Goal: Information Seeking & Learning: Check status

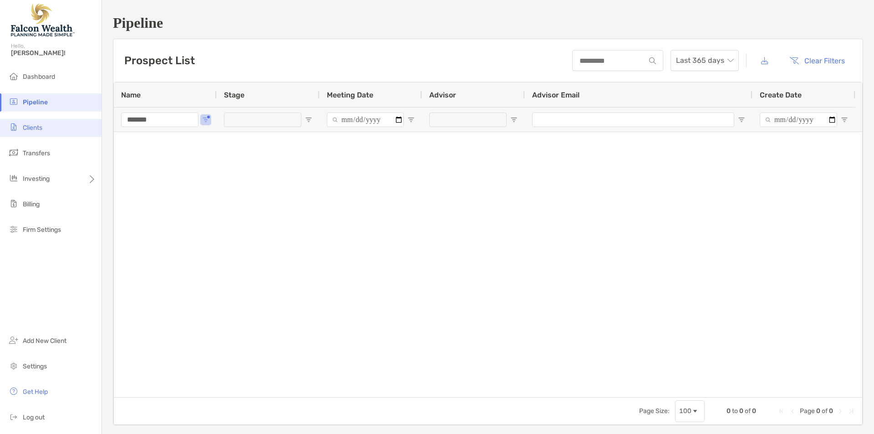
click at [55, 135] on li "Clients" at bounding box center [51, 128] width 102 height 18
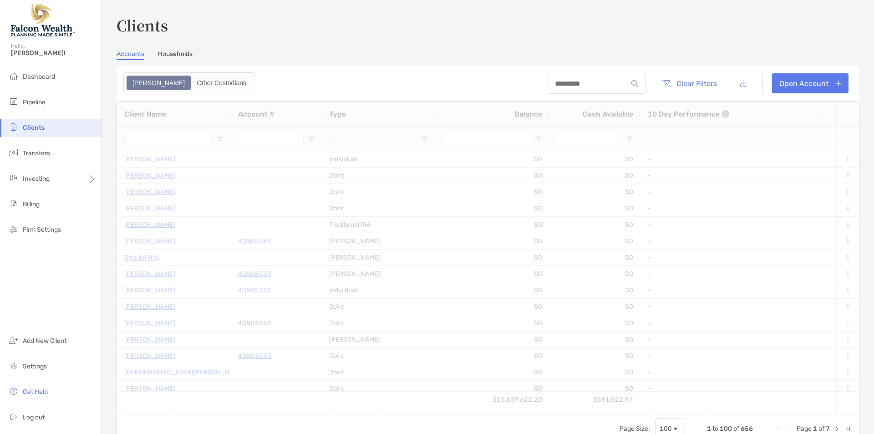
type input "*****"
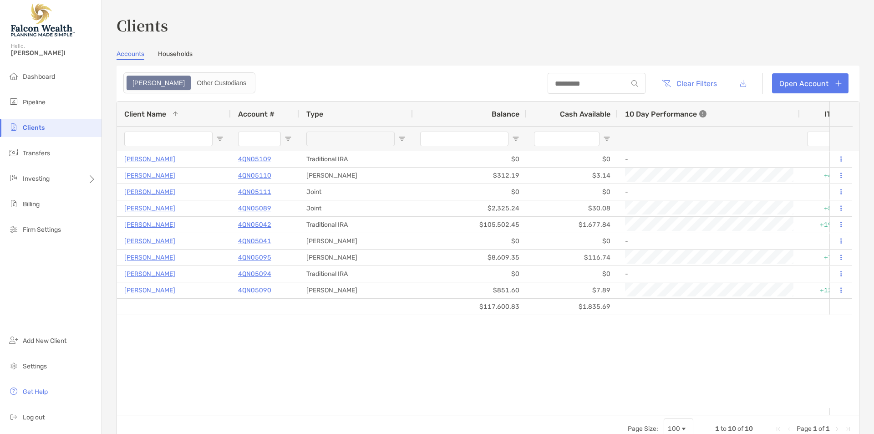
click at [162, 138] on input "Client Name Filter Input" at bounding box center [168, 139] width 88 height 15
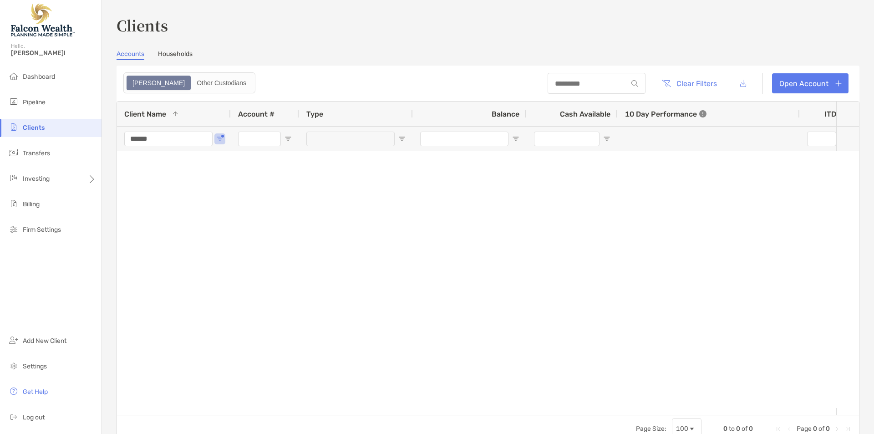
click at [162, 138] on input "******" at bounding box center [168, 139] width 88 height 15
click at [168, 145] on input "******" at bounding box center [168, 139] width 88 height 15
click at [163, 143] on input "****" at bounding box center [168, 139] width 88 height 15
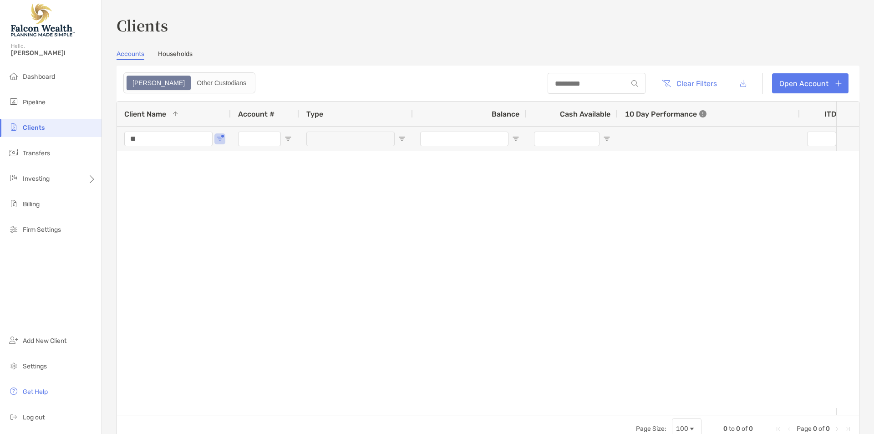
type input "*"
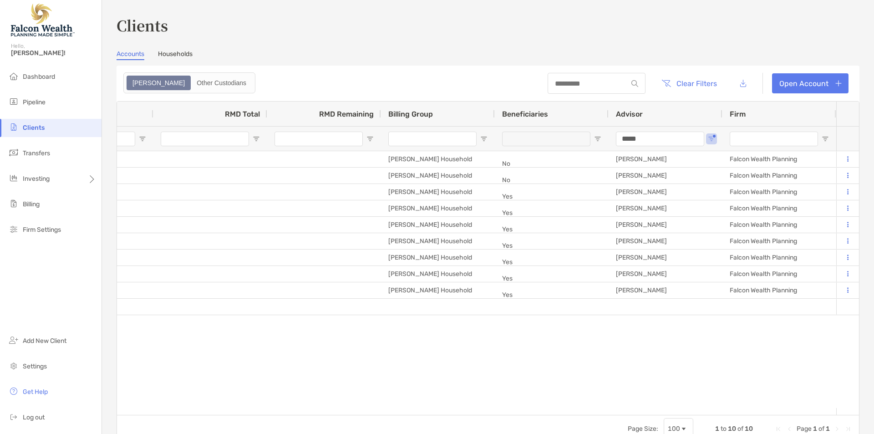
click at [647, 134] on input "*****" at bounding box center [660, 139] width 88 height 15
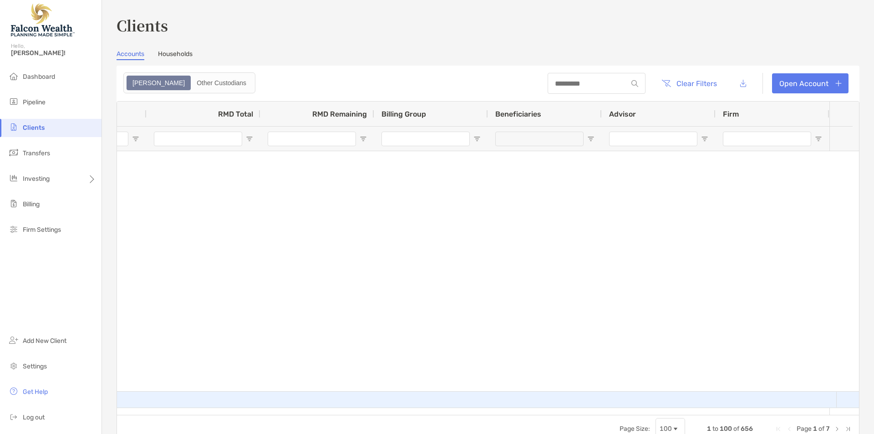
click at [535, 396] on div at bounding box center [552, 400] width 114 height 16
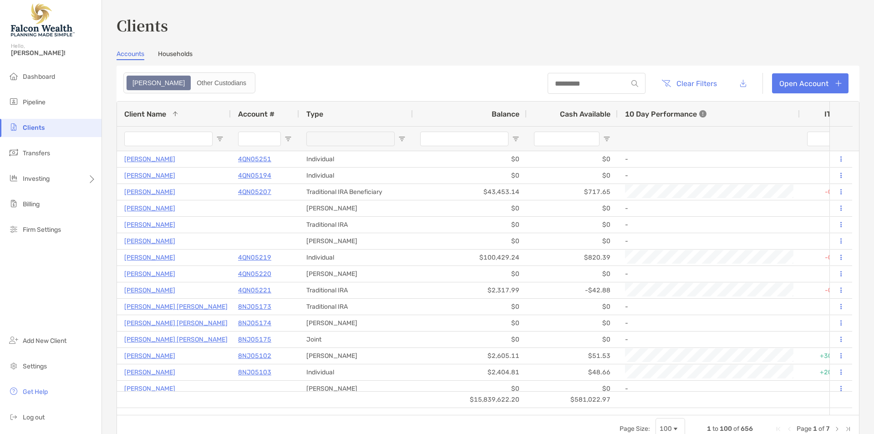
click at [138, 136] on input "Client Name Filter Input" at bounding box center [168, 139] width 88 height 15
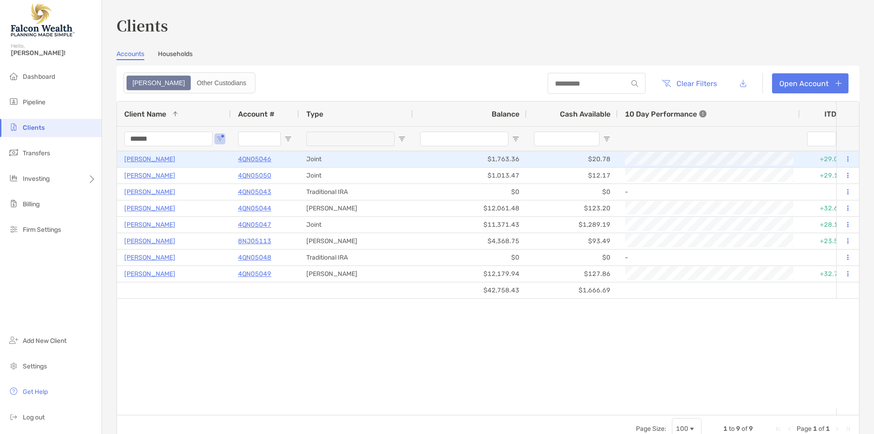
type input "******"
click at [147, 158] on p "[PERSON_NAME]" at bounding box center [149, 158] width 51 height 11
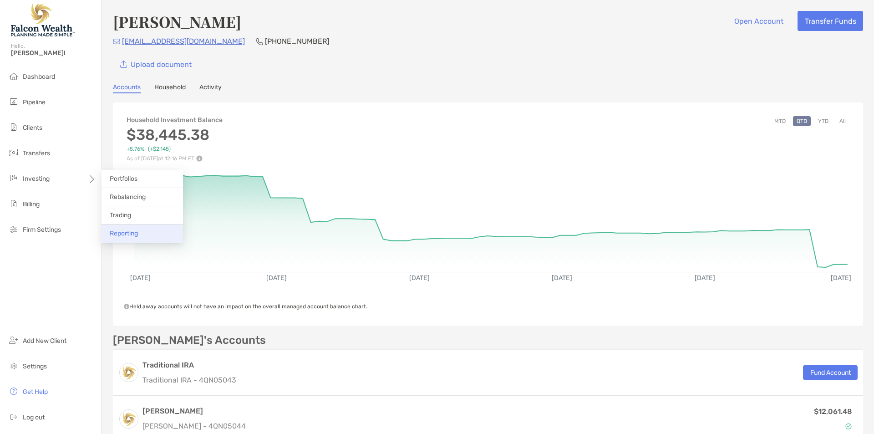
click at [141, 230] on li "Reporting" at bounding box center [143, 234] width 82 height 18
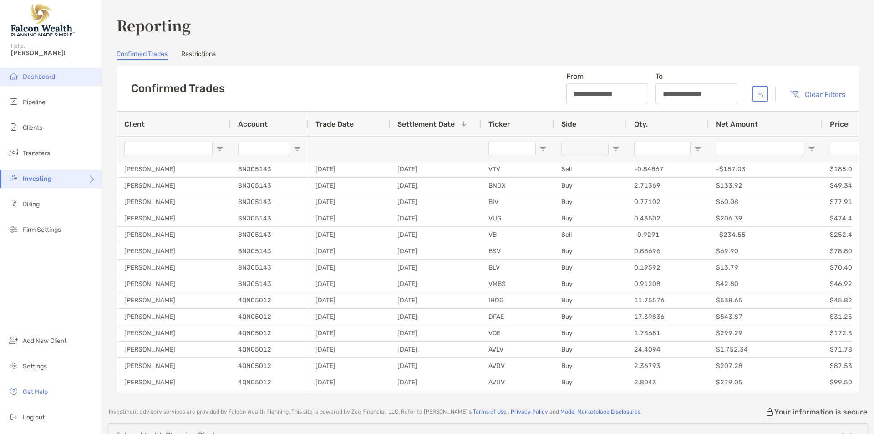
click at [48, 72] on li "Dashboard" at bounding box center [51, 77] width 102 height 18
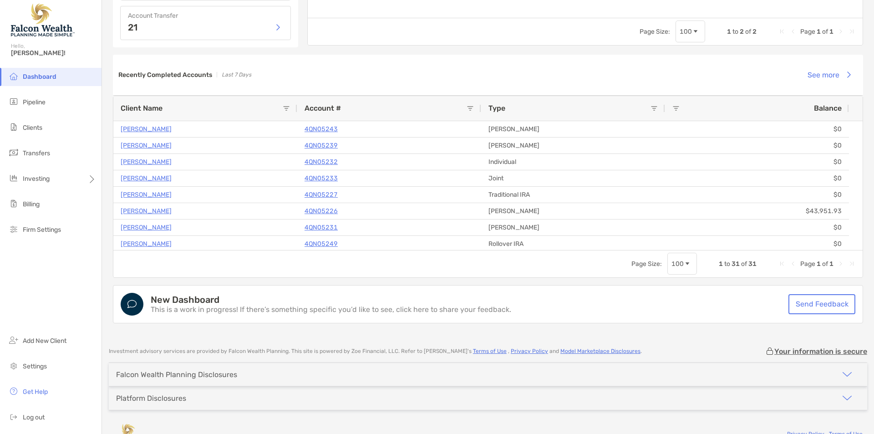
scroll to position [634, 0]
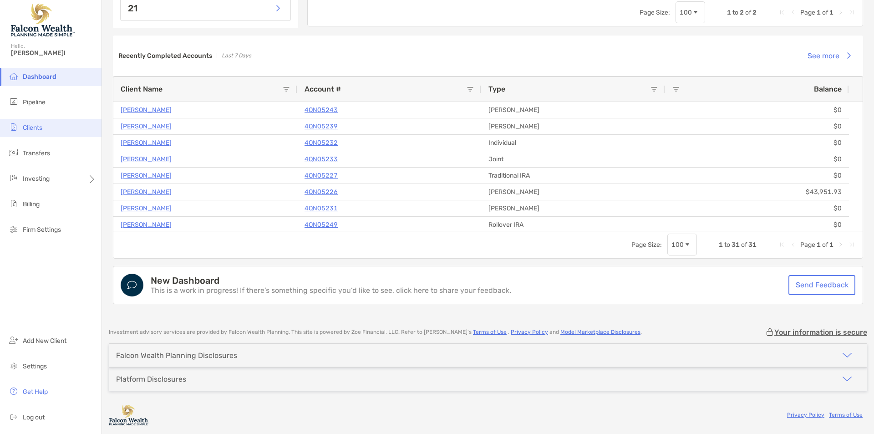
click at [42, 131] on span "Clients" at bounding box center [33, 128] width 20 height 8
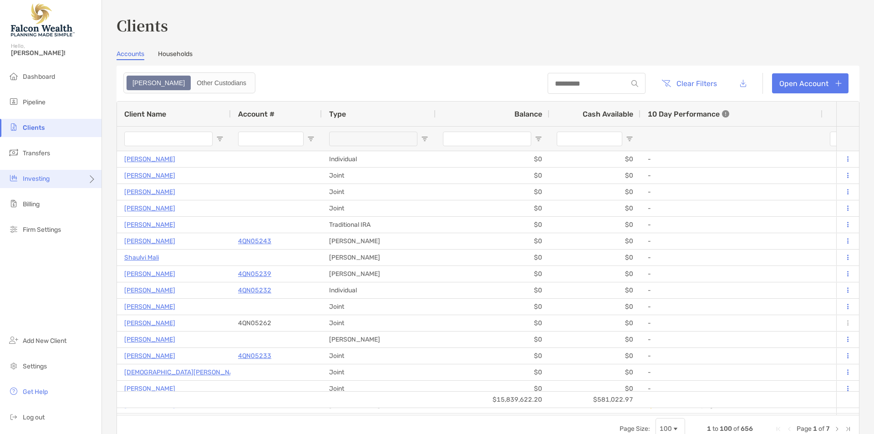
click at [78, 179] on div "Investing" at bounding box center [51, 179] width 102 height 18
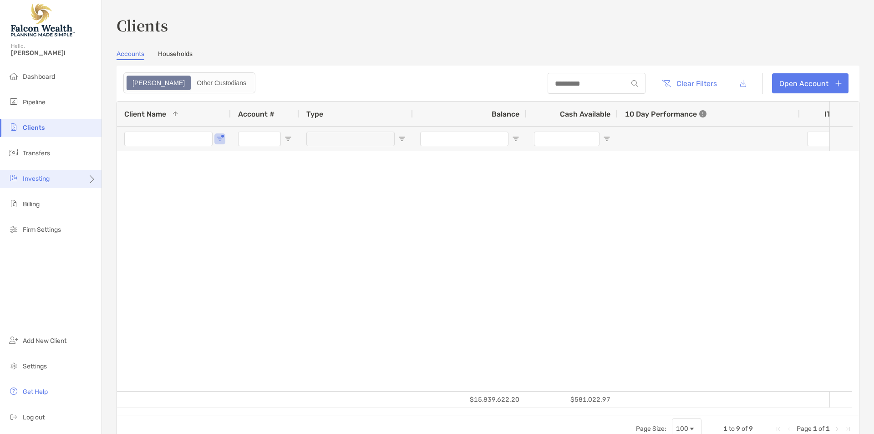
type input "******"
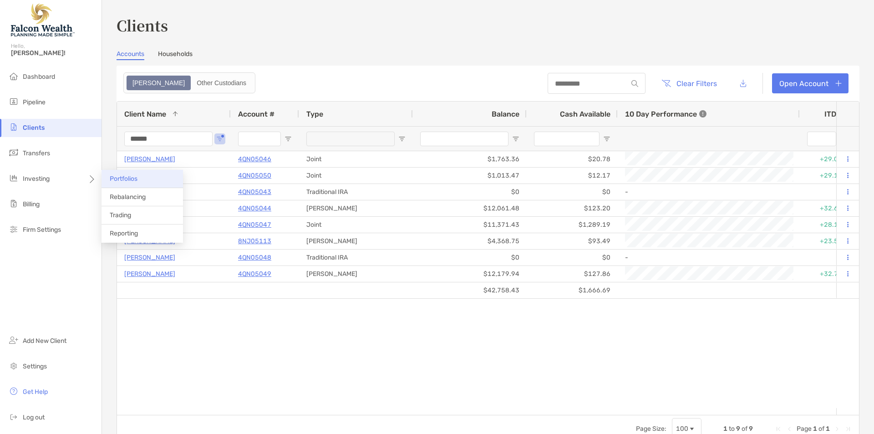
click at [147, 181] on li "Portfolios" at bounding box center [143, 179] width 82 height 18
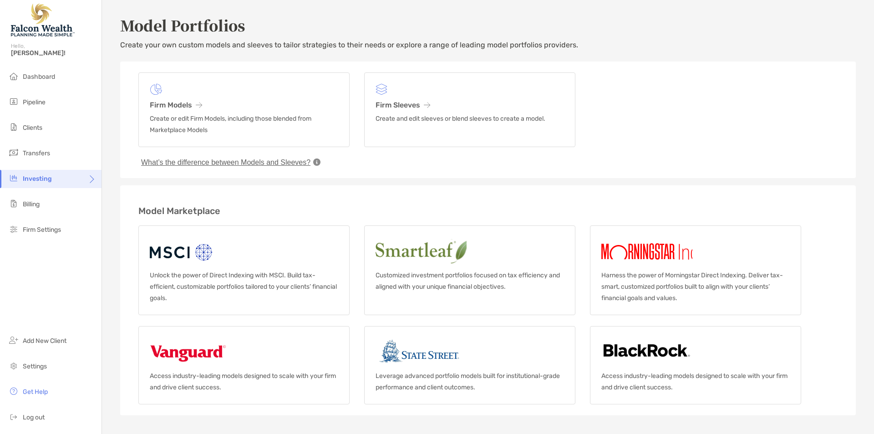
click at [48, 173] on div "Investing" at bounding box center [51, 179] width 102 height 18
click at [135, 233] on span "Reporting" at bounding box center [124, 234] width 28 height 8
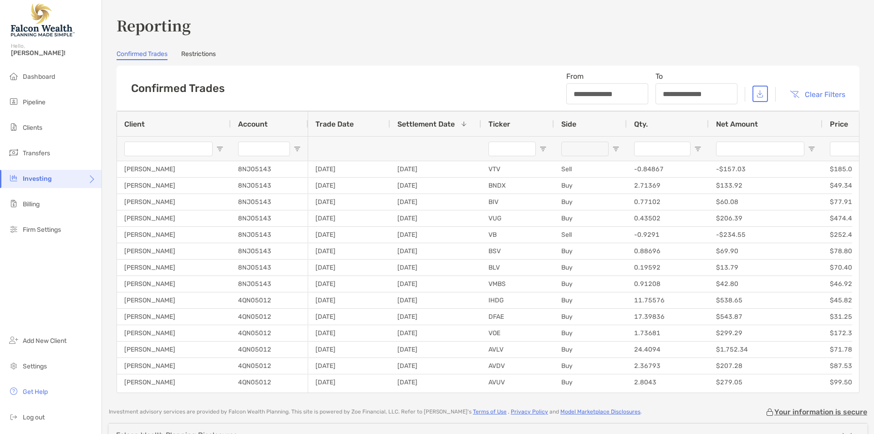
click at [171, 149] on input "Client Filter Input" at bounding box center [168, 149] width 88 height 15
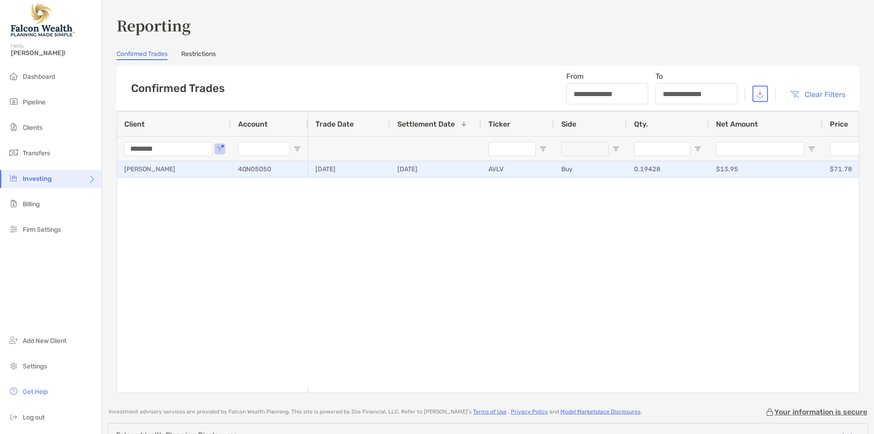
type input "********"
click at [163, 167] on div "[PERSON_NAME]" at bounding box center [174, 169] width 114 height 16
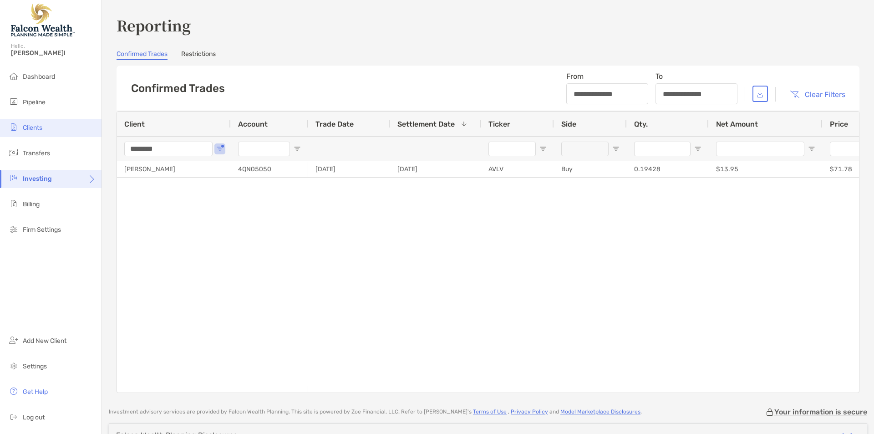
click at [41, 125] on span "Clients" at bounding box center [33, 128] width 20 height 8
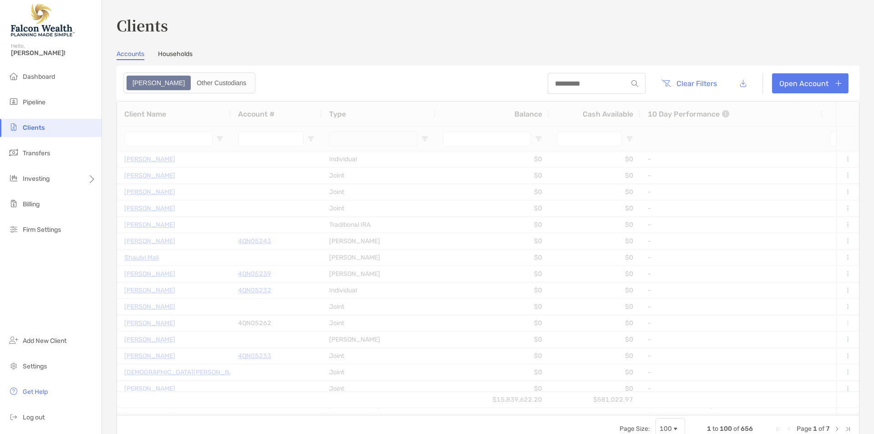
type input "******"
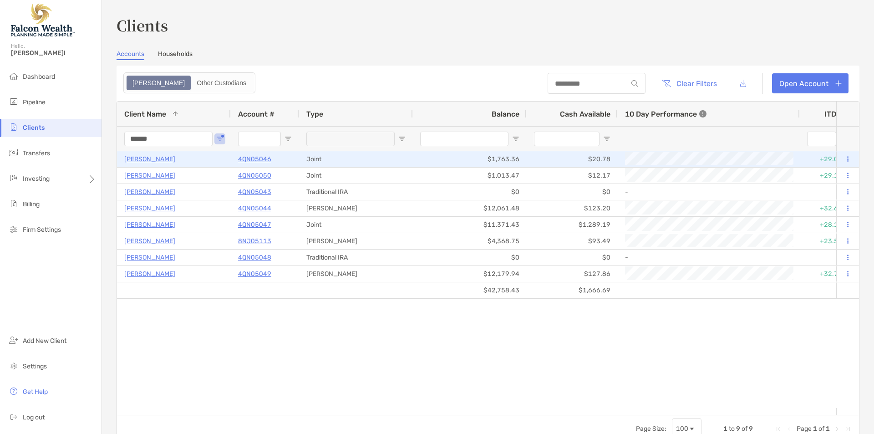
click at [158, 159] on p "[PERSON_NAME]" at bounding box center [149, 158] width 51 height 11
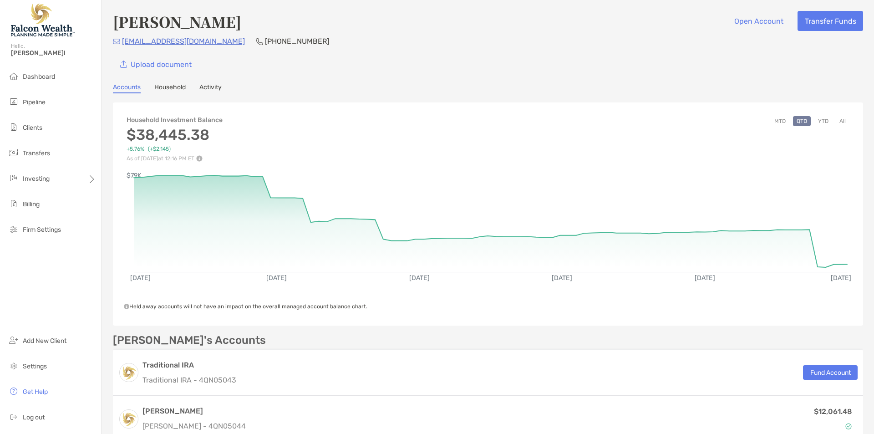
click at [166, 86] on link "Household" at bounding box center [169, 88] width 31 height 10
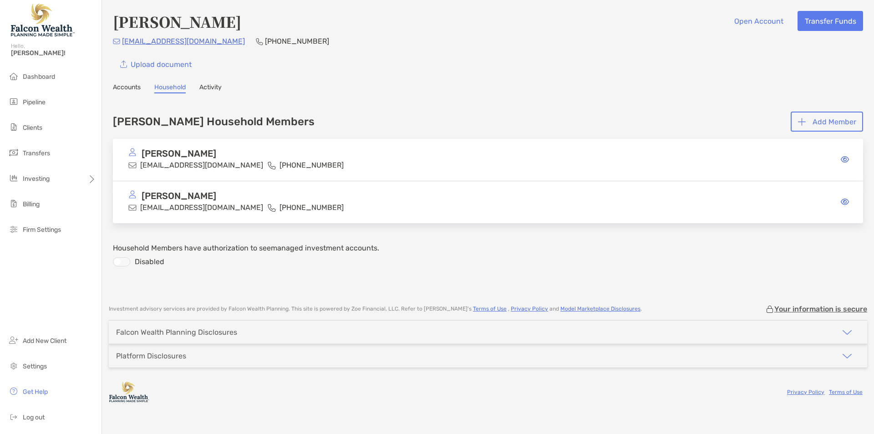
click at [215, 86] on link "Activity" at bounding box center [210, 88] width 22 height 10
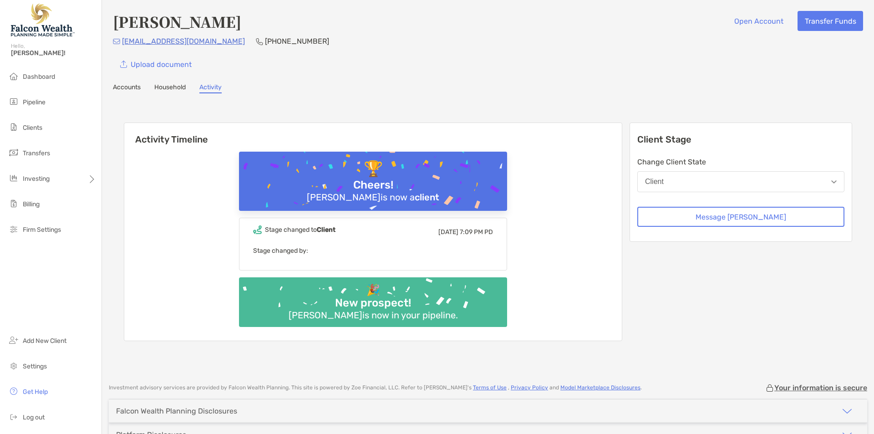
click at [118, 82] on div "[PERSON_NAME] Open Account Transfer Funds [EMAIL_ADDRESS][DOMAIN_NAME] [PHONE_N…" at bounding box center [488, 187] width 772 height 374
click at [119, 85] on link "Accounts" at bounding box center [127, 88] width 28 height 10
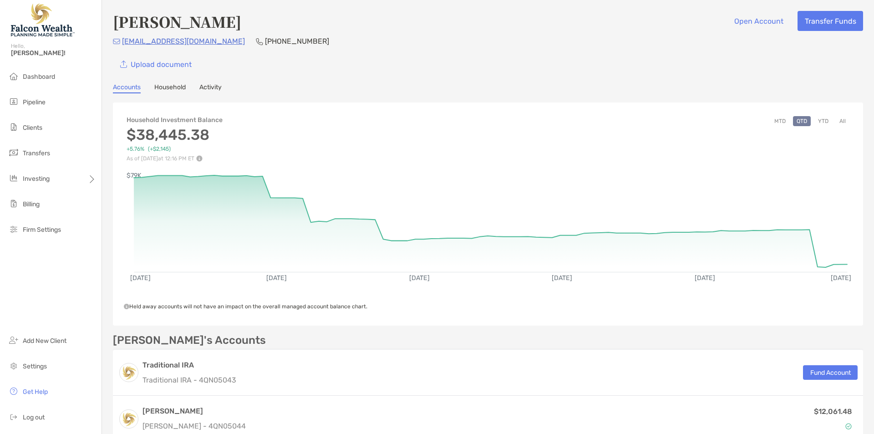
click at [184, 87] on link "Household" at bounding box center [169, 88] width 31 height 10
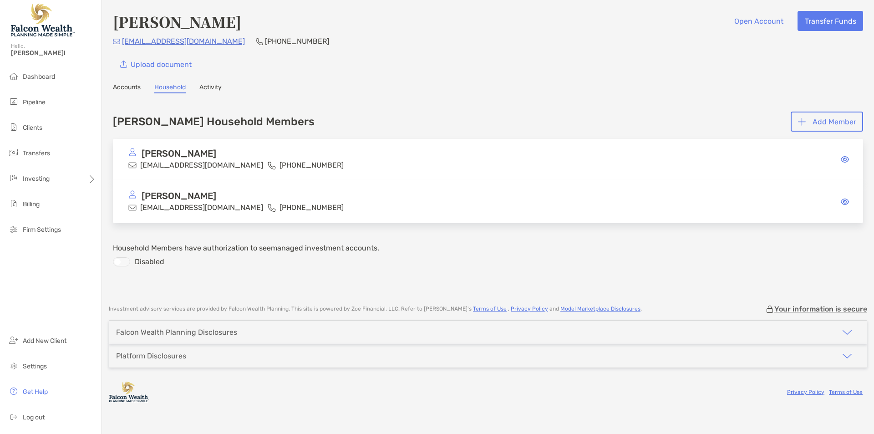
click at [249, 94] on div "[PERSON_NAME] Open Account Transfer Funds [EMAIL_ADDRESS][DOMAIN_NAME] [PHONE_N…" at bounding box center [488, 148] width 772 height 296
click at [223, 90] on div "Accounts Household Activity" at bounding box center [488, 88] width 750 height 10
click at [212, 90] on link "Activity" at bounding box center [210, 88] width 22 height 10
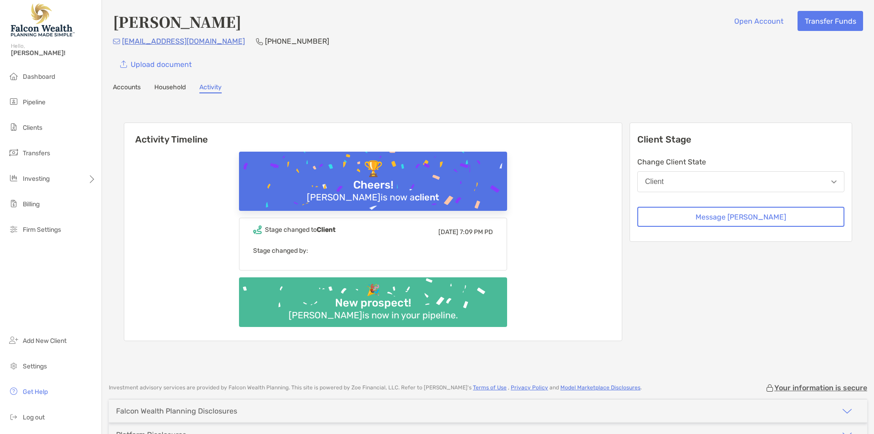
click at [125, 90] on link "Accounts" at bounding box center [127, 88] width 28 height 10
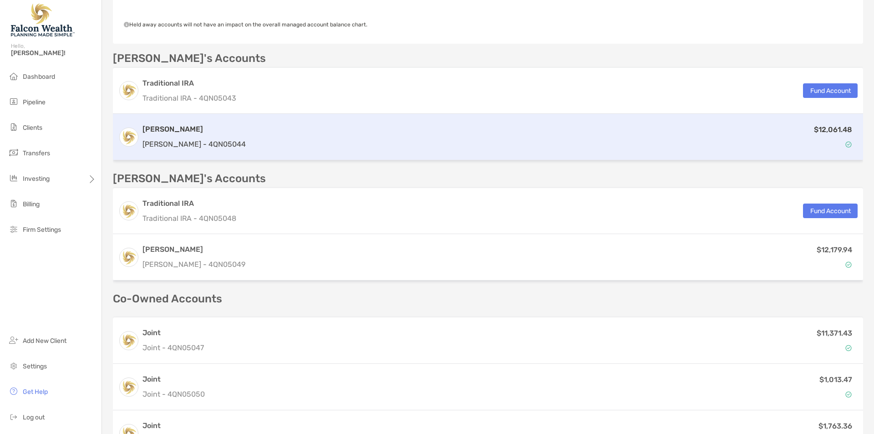
scroll to position [182, 0]
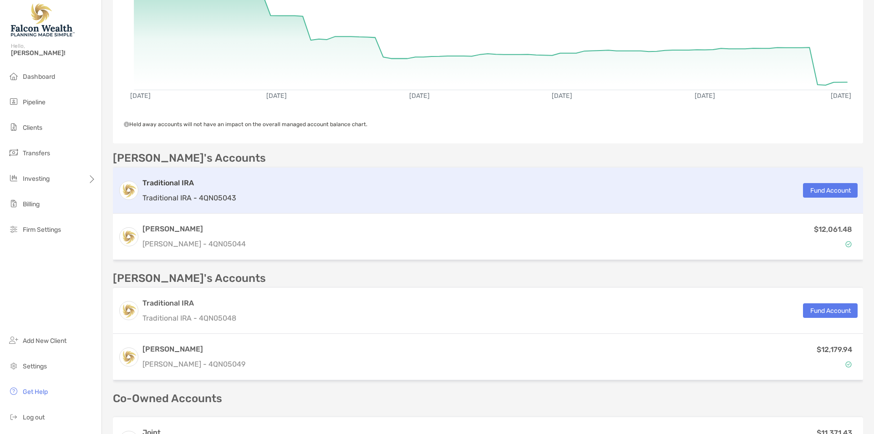
click at [231, 185] on h3 "Traditional IRA" at bounding box center [190, 183] width 94 height 11
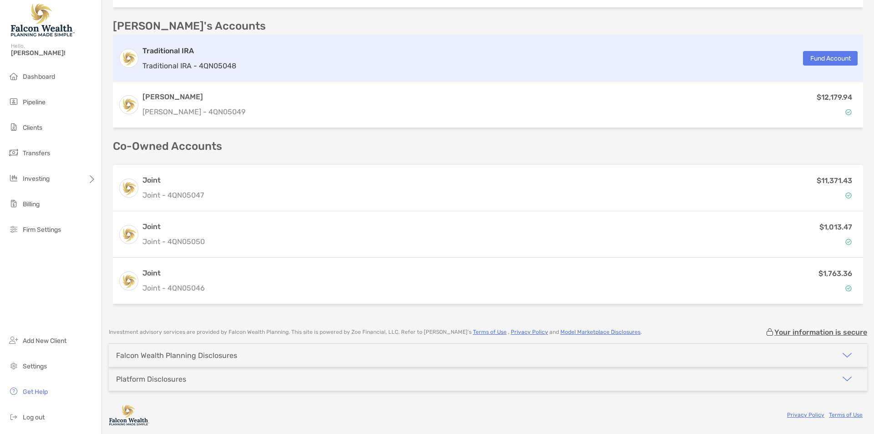
scroll to position [313, 0]
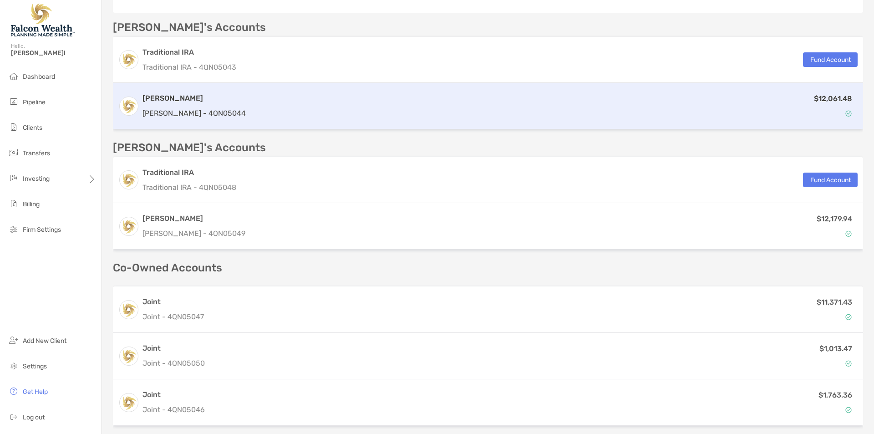
click at [319, 101] on div "$12,061.48" at bounding box center [554, 106] width 608 height 26
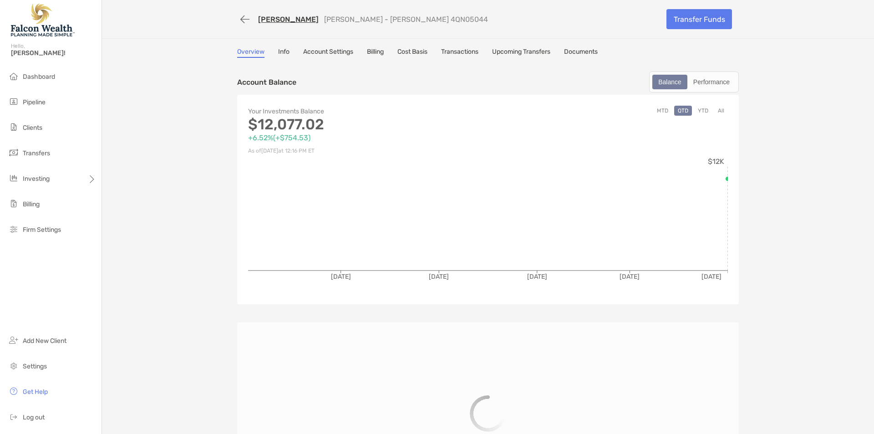
click at [590, 51] on link "Documents" at bounding box center [581, 53] width 34 height 10
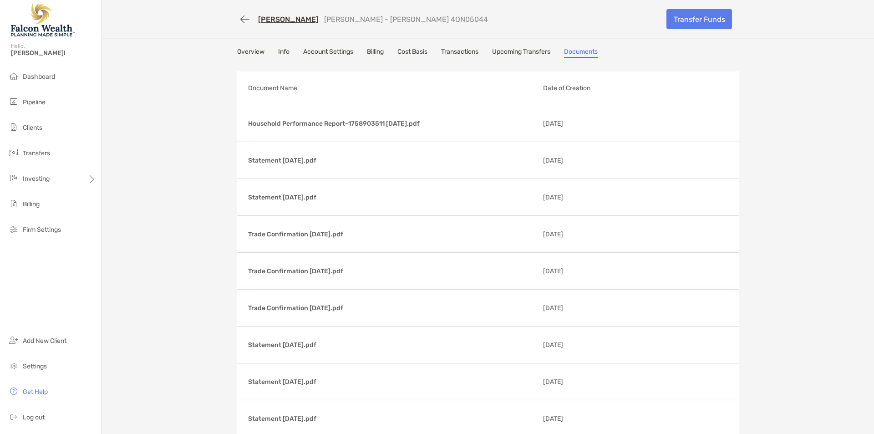
click at [250, 52] on link "Overview" at bounding box center [250, 53] width 27 height 10
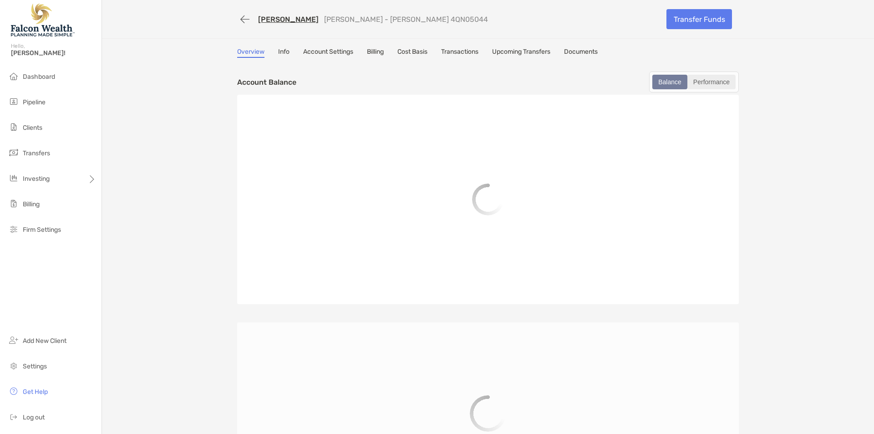
click at [711, 80] on div "Performance" at bounding box center [712, 82] width 46 height 13
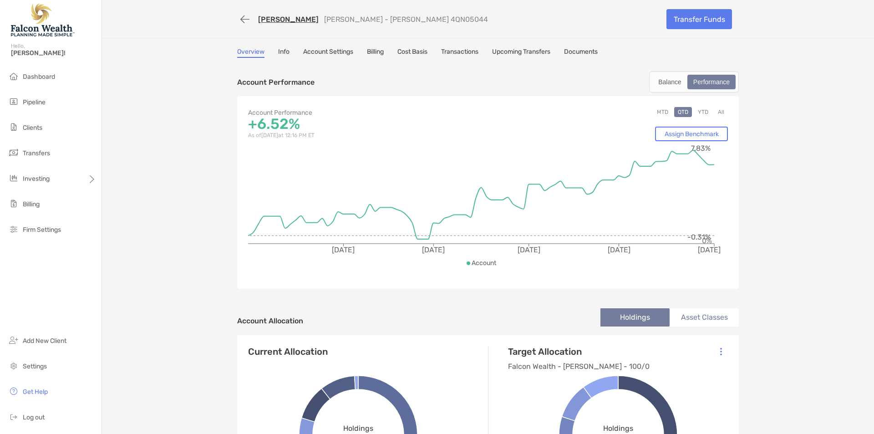
click at [706, 84] on div "Performance" at bounding box center [712, 82] width 46 height 13
click at [579, 53] on link "Documents" at bounding box center [581, 53] width 34 height 10
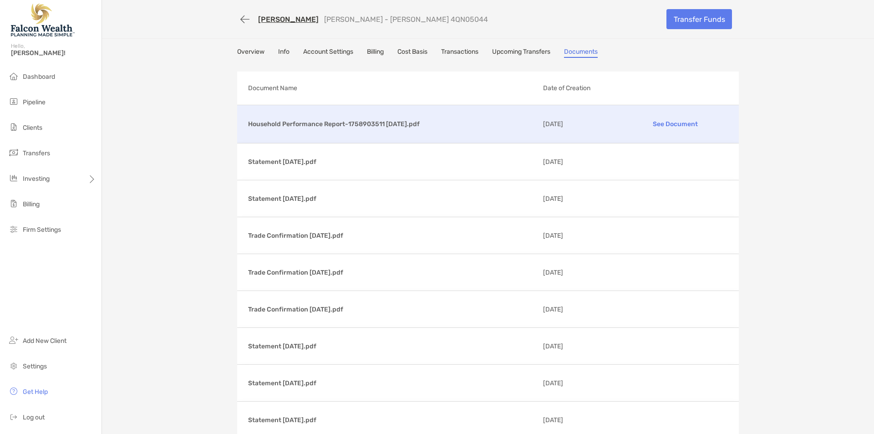
click at [411, 128] on p "Household Performance Report-1758903511 [DATE].pdf" at bounding box center [392, 123] width 288 height 11
